Goal: Task Accomplishment & Management: Manage account settings

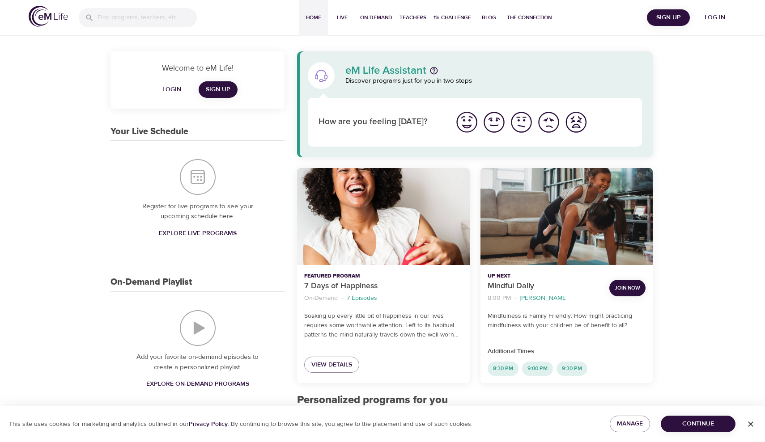
click at [174, 88] on span "Login" at bounding box center [171, 89] width 21 height 11
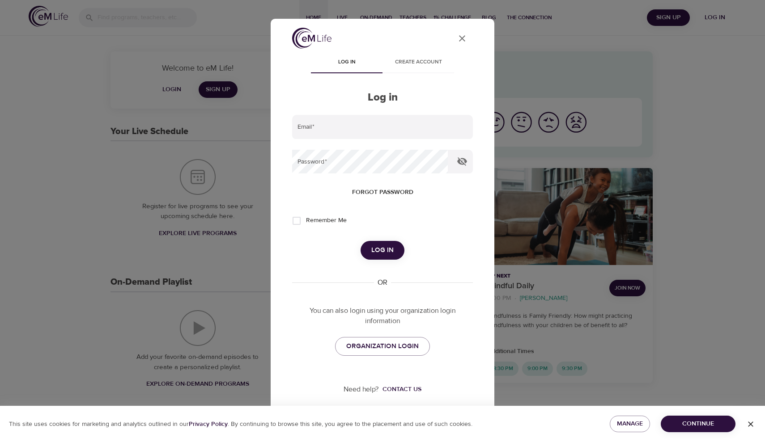
type input "[PERSON_NAME][EMAIL_ADDRESS][DOMAIN_NAME]"
click at [370, 249] on button "Log in" at bounding box center [383, 250] width 44 height 19
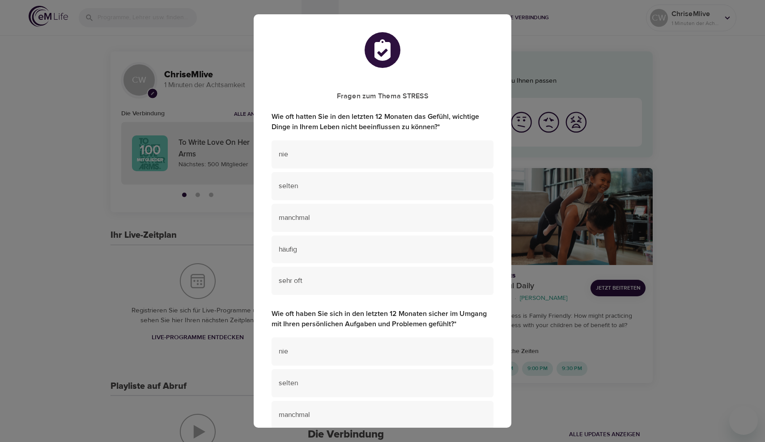
click at [225, 57] on div "Fragen zum Thema STRESS Wie oft hatten Sie in den letzten 12 Monaten das Gefühl…" at bounding box center [382, 221] width 765 height 442
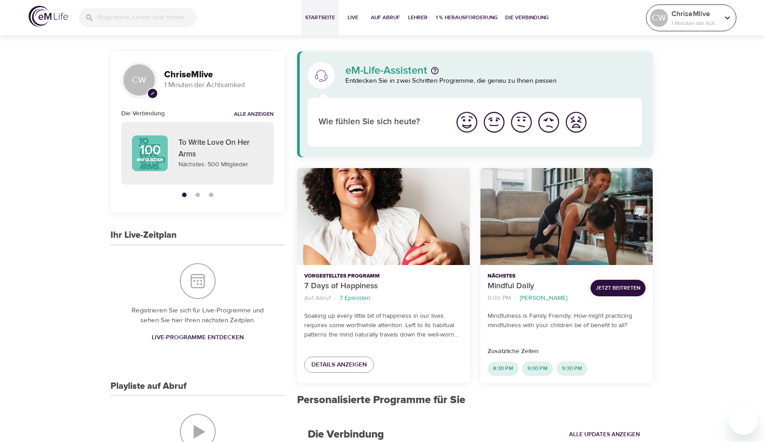
click at [728, 17] on icon at bounding box center [727, 18] width 10 height 10
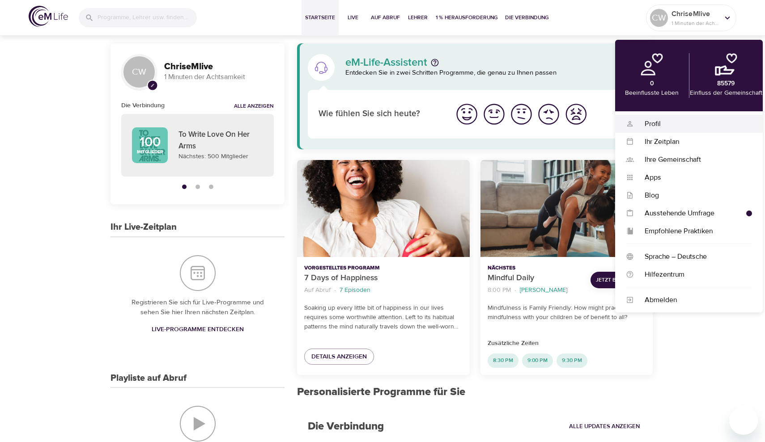
scroll to position [9, 0]
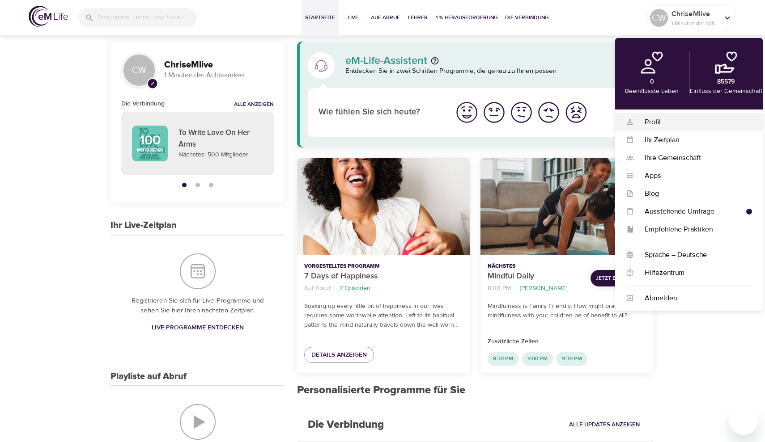
click at [659, 121] on div "Profil" at bounding box center [693, 122] width 118 height 10
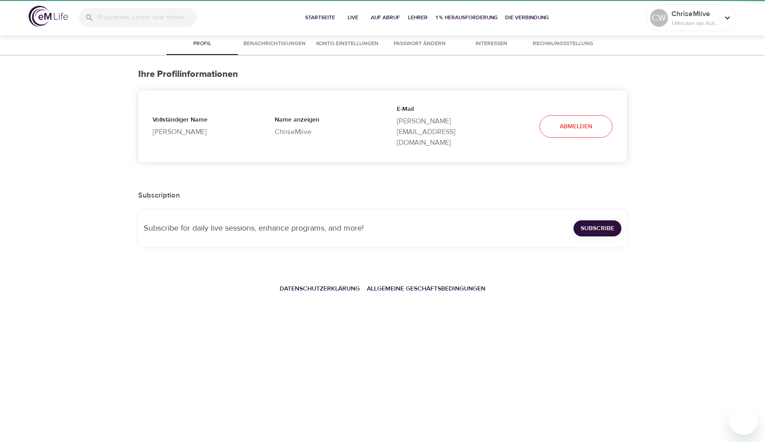
select select "10"
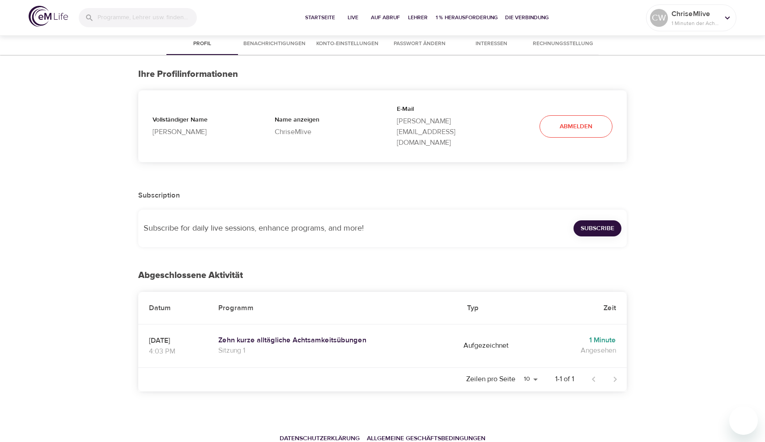
click at [344, 43] on span "Konto-Einstellungen" at bounding box center [347, 43] width 62 height 9
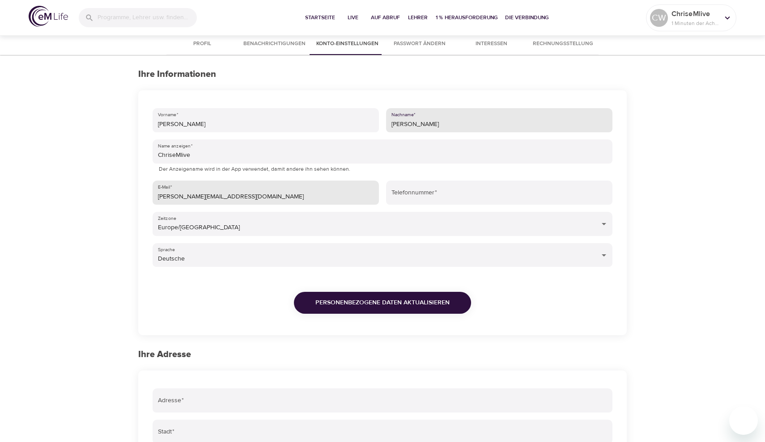
type input "[PERSON_NAME]"
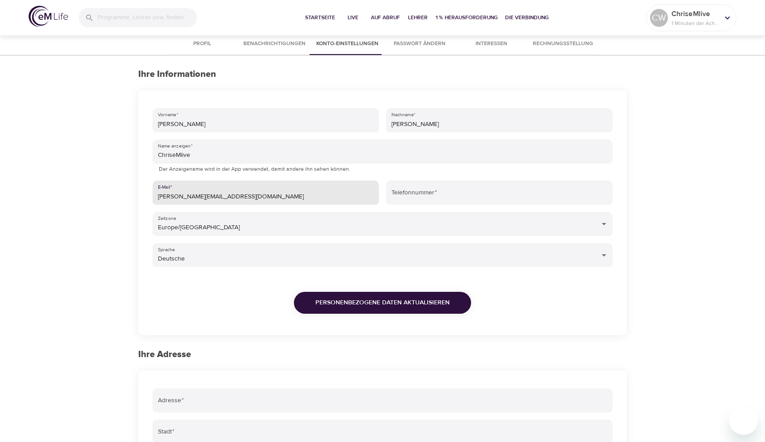
drag, startPoint x: 255, startPoint y: 195, endPoint x: 162, endPoint y: 192, distance: 92.6
paste input "email"
click at [181, 196] on input "[EMAIL_ADDRESS][DOMAIN_NAME]" at bounding box center [266, 193] width 226 height 24
type input "[EMAIL_ADDRESS][DOMAIN_NAME]"
click at [381, 310] on button "Personenbezogene Daten aktualisieren" at bounding box center [382, 303] width 177 height 22
